Goal: Task Accomplishment & Management: Manage account settings

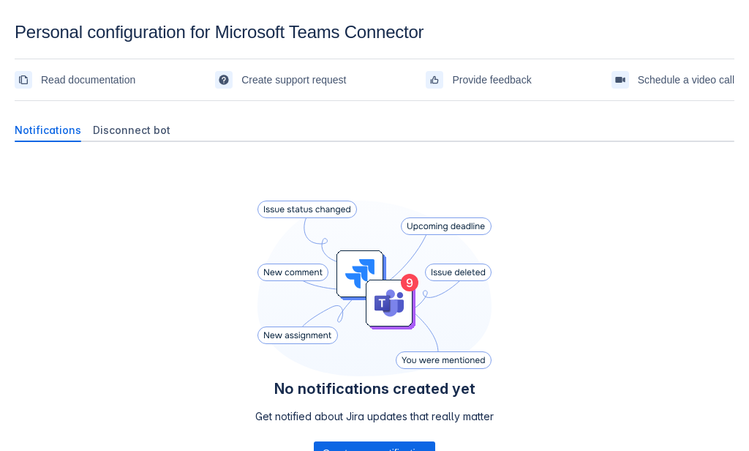
scroll to position [118, 0]
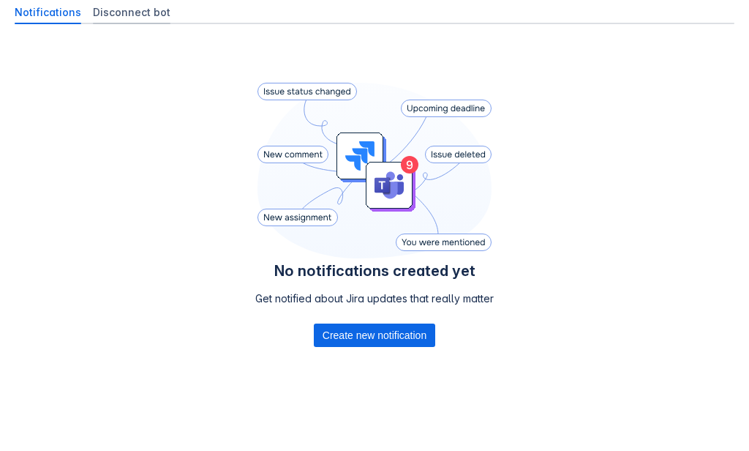
click at [153, 18] on span "Disconnect bot" at bounding box center [132, 12] width 78 height 15
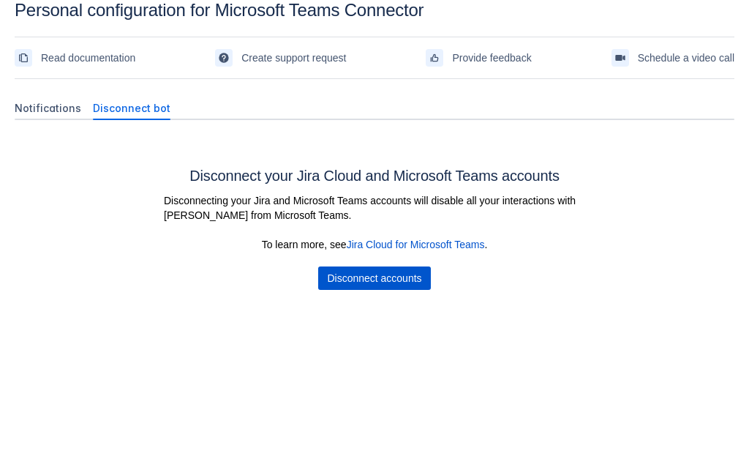
click at [358, 266] on span "Disconnect accounts" at bounding box center [374, 277] width 94 height 23
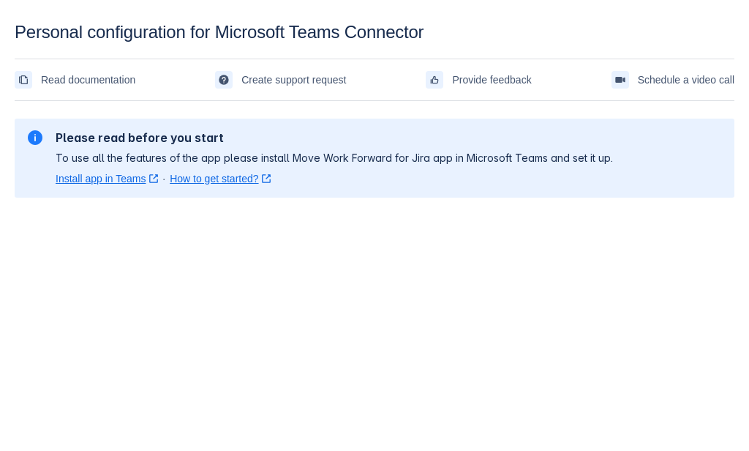
click at [412, 337] on body "Personal configuration for Microsoft Teams Connector Read documentation Create …" at bounding box center [374, 247] width 749 height 451
click at [328, 242] on body "Personal configuration for Microsoft Teams Connector Read documentation Create …" at bounding box center [374, 247] width 749 height 451
click at [375, 411] on body "Personal configuration for Microsoft Teams Connector Read documentation Create …" at bounding box center [374, 247] width 749 height 451
